Goal: Task Accomplishment & Management: Manage account settings

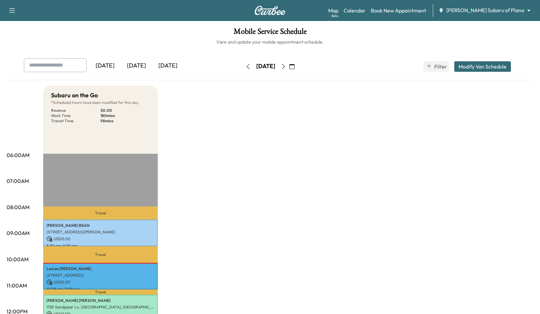
click at [286, 65] on icon "button" at bounding box center [283, 66] width 5 height 5
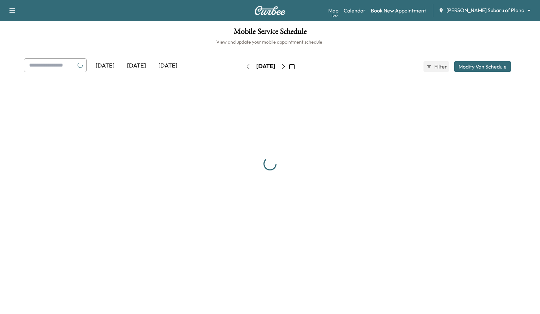
click at [289, 65] on div "[DATE]" at bounding box center [265, 66] width 46 height 10
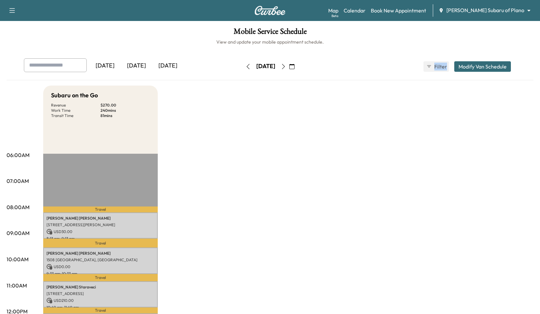
click at [286, 65] on icon "button" at bounding box center [283, 66] width 5 height 5
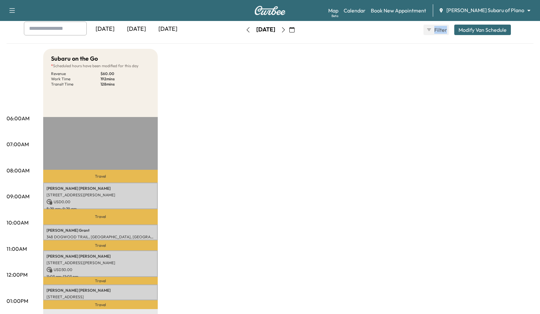
scroll to position [45, 0]
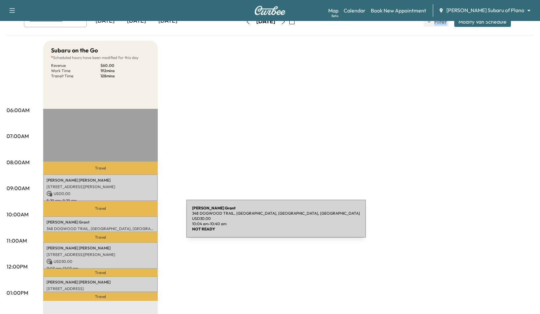
click at [137, 222] on p "Kimberly Grant" at bounding box center [100, 221] width 108 height 5
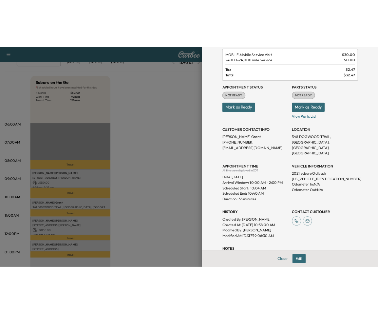
scroll to position [38, 0]
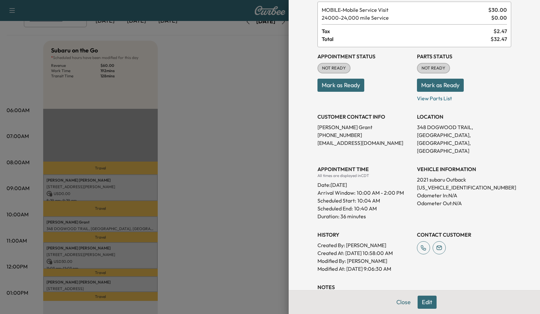
click at [204, 150] on div at bounding box center [270, 157] width 540 height 314
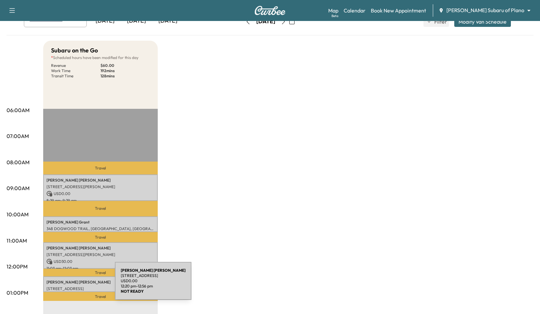
click at [66, 284] on div "Anna Fagan 631 Devonshire Dr, Richardson, TX 75080, USA USD 0.00 12:20 pm - 12:…" at bounding box center [100, 284] width 115 height 16
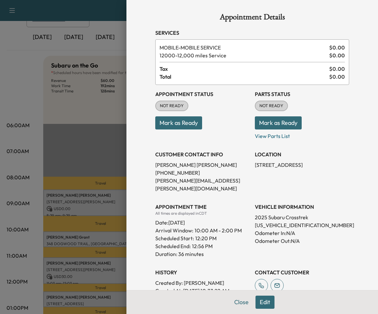
click at [55, 164] on div at bounding box center [189, 157] width 378 height 314
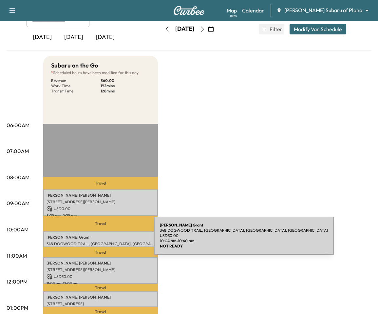
click at [105, 239] on p "Kimberly Grant" at bounding box center [100, 236] width 108 height 5
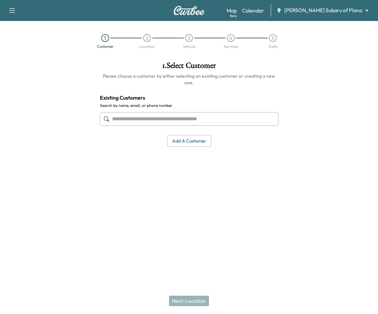
click at [159, 117] on input "text" at bounding box center [189, 119] width 178 height 14
click at [264, 12] on link "Calendar" at bounding box center [253, 11] width 22 height 8
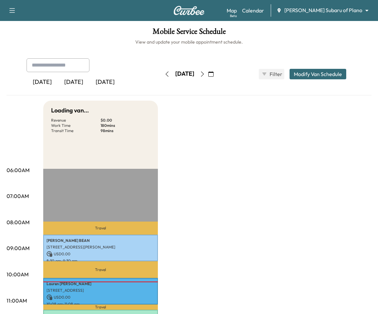
click at [205, 71] on icon "button" at bounding box center [202, 73] width 5 height 5
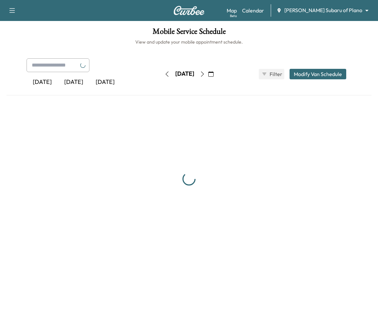
click at [208, 71] on button "button" at bounding box center [202, 74] width 11 height 10
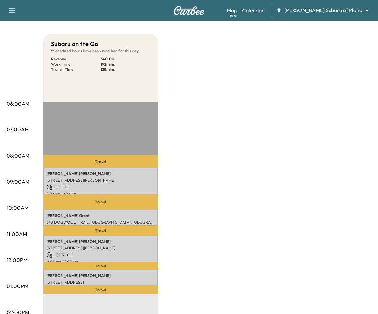
scroll to position [69, 0]
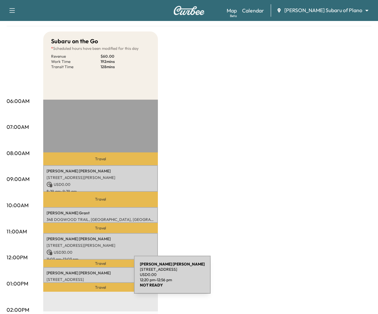
click at [85, 278] on p "[STREET_ADDRESS]" at bounding box center [100, 279] width 108 height 5
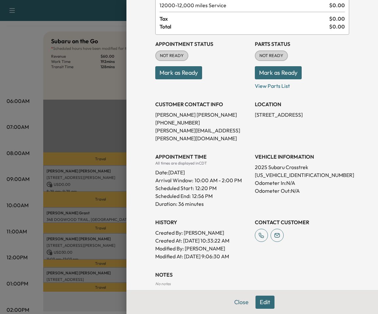
scroll to position [51, 0]
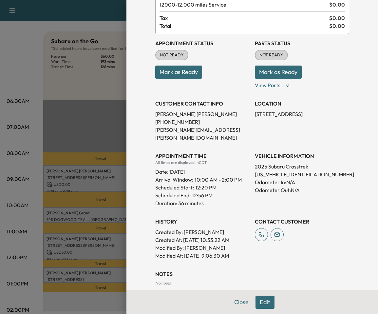
click at [265, 300] on button "Edit" at bounding box center [264, 301] width 19 height 13
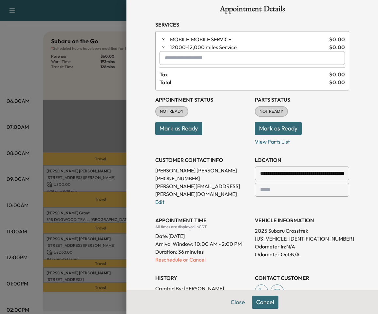
scroll to position [0, 0]
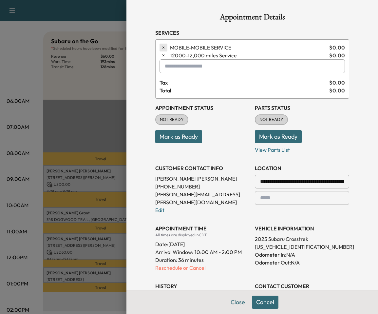
click at [166, 48] on button "button" at bounding box center [163, 48] width 8 height 8
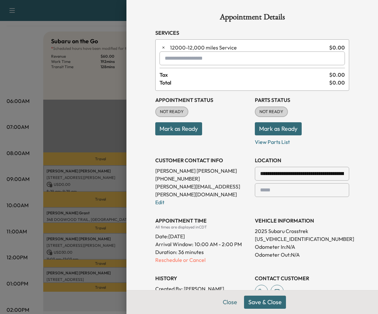
click at [182, 56] on input "text" at bounding box center [251, 58] width 185 height 14
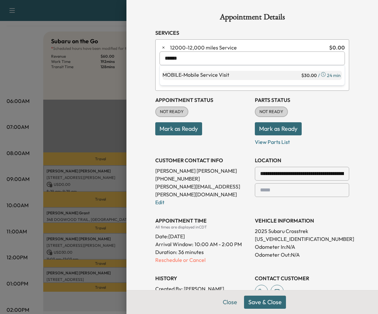
click at [214, 74] on p "MOBILE - Mobile Service Visit" at bounding box center [230, 75] width 137 height 9
type input "**********"
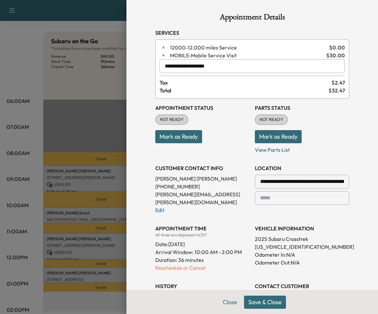
click at [254, 300] on button "Save & Close" at bounding box center [265, 301] width 42 height 13
click at [83, 121] on div at bounding box center [189, 157] width 378 height 314
